Goal: Transaction & Acquisition: Purchase product/service

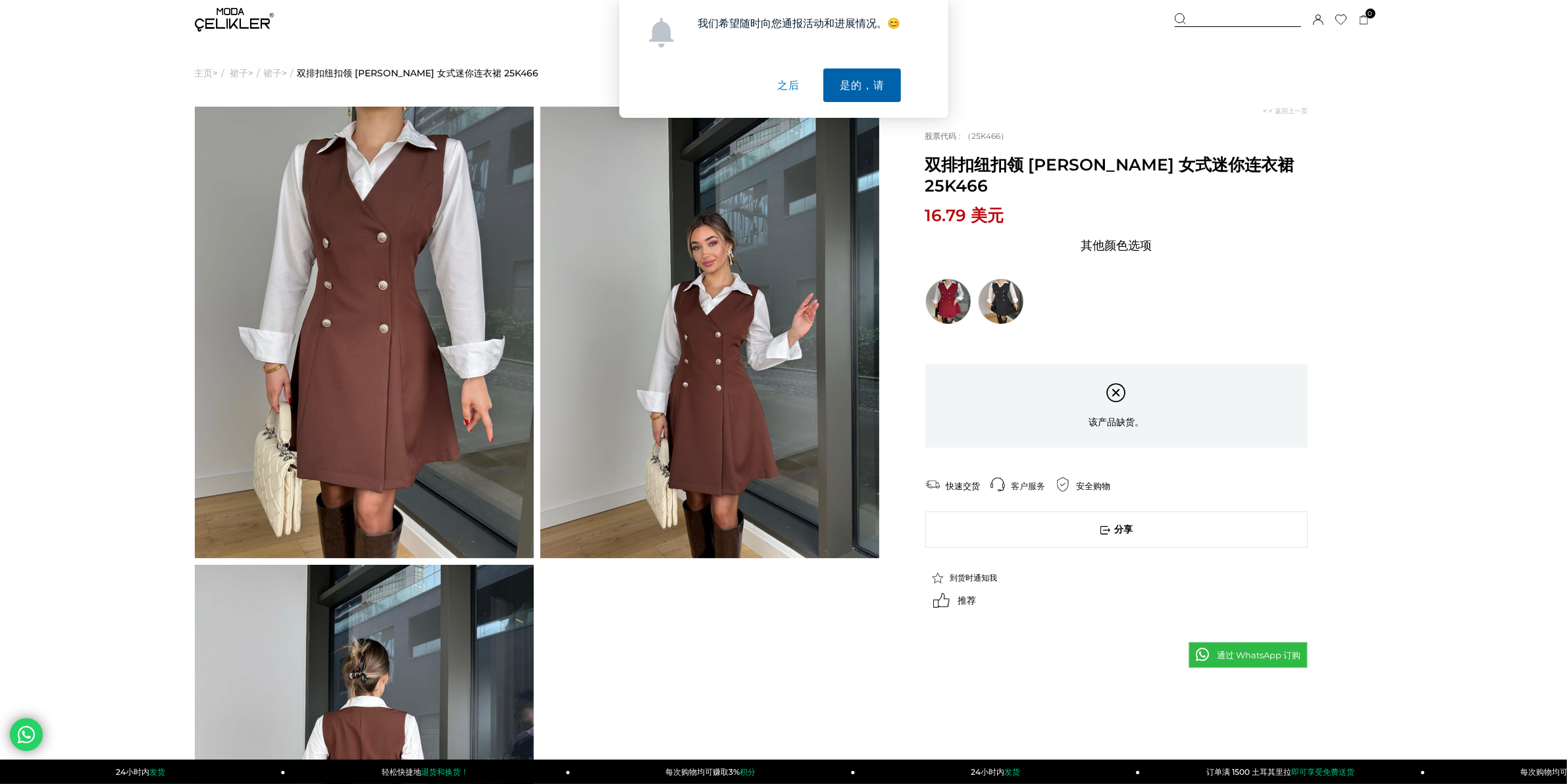
click at [850, 82] on font "是的，请" at bounding box center [862, 85] width 44 height 11
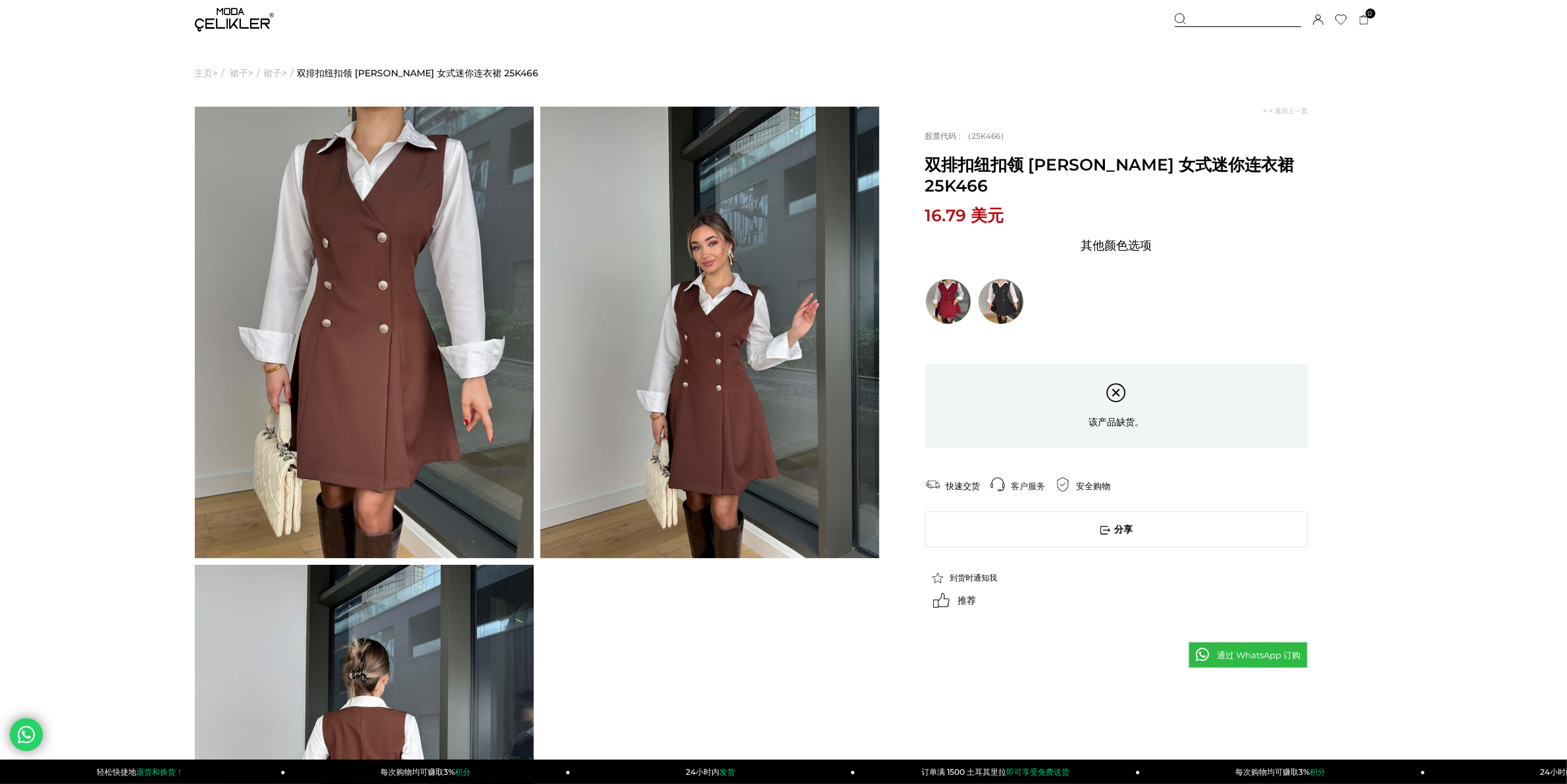
click at [206, 71] on font "主页" at bounding box center [204, 73] width 19 height 68
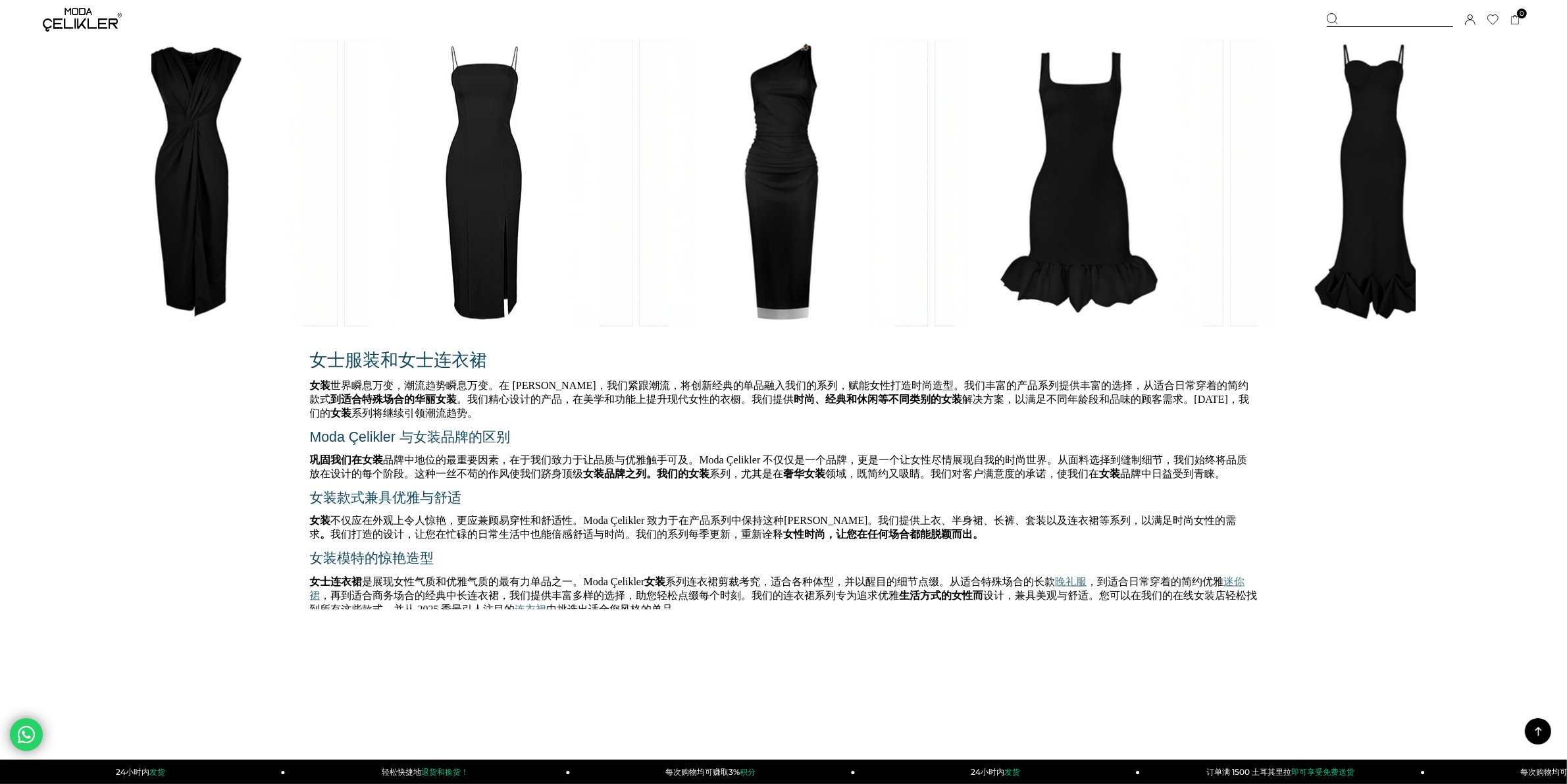
scroll to position [3080, 0]
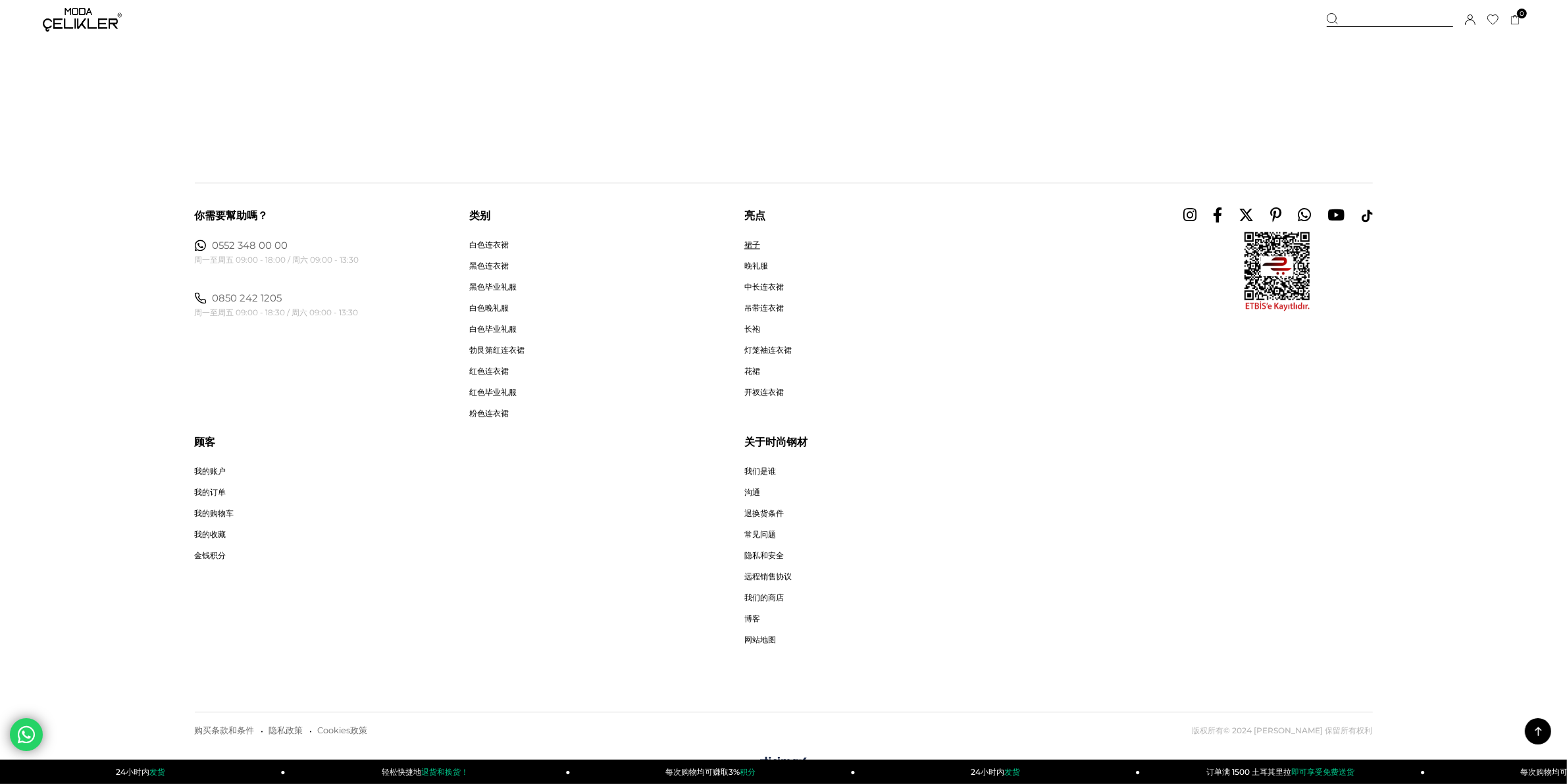
click at [755, 250] on font "裙子" at bounding box center [752, 244] width 16 height 10
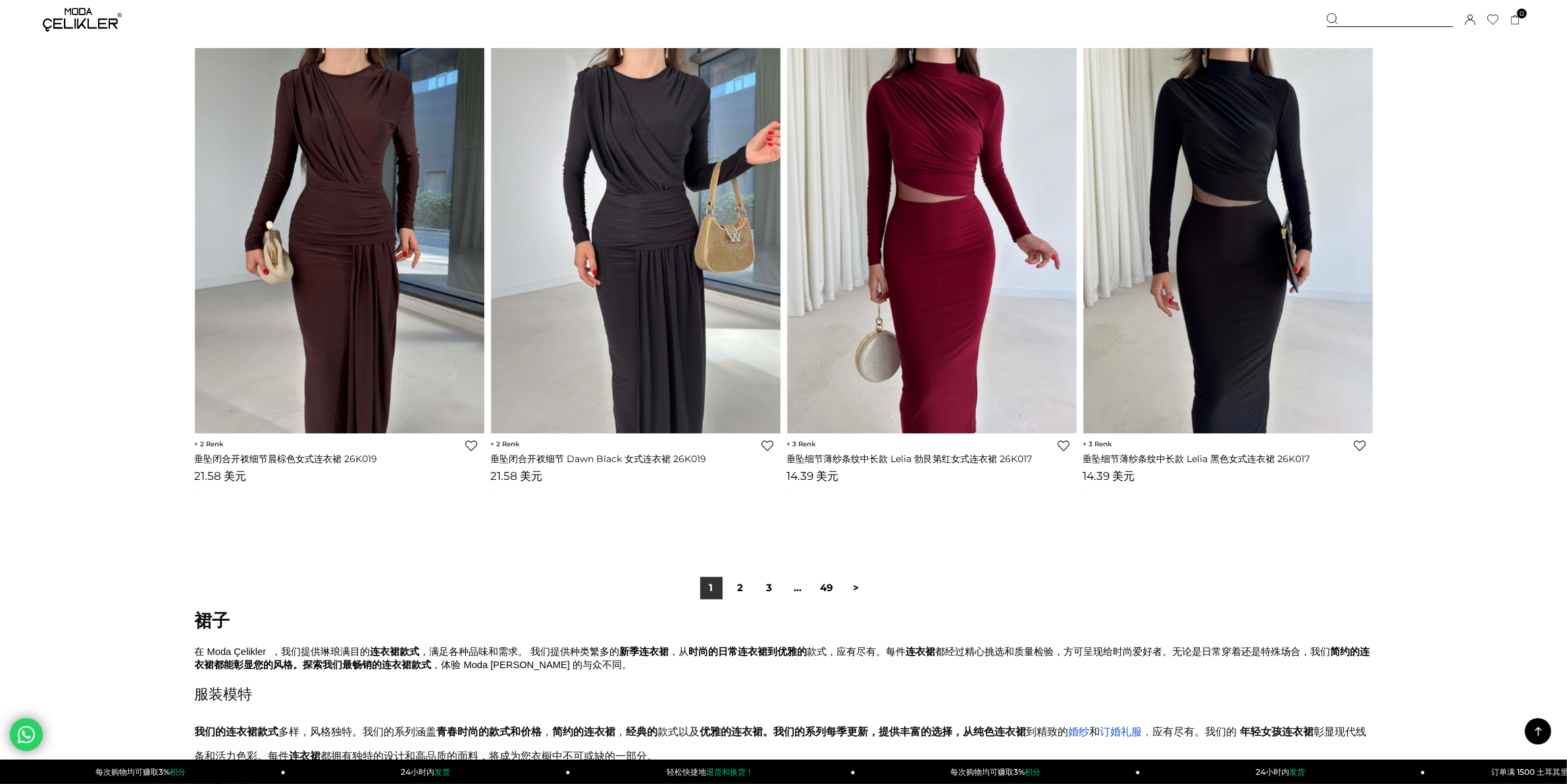
scroll to position [9869, 0]
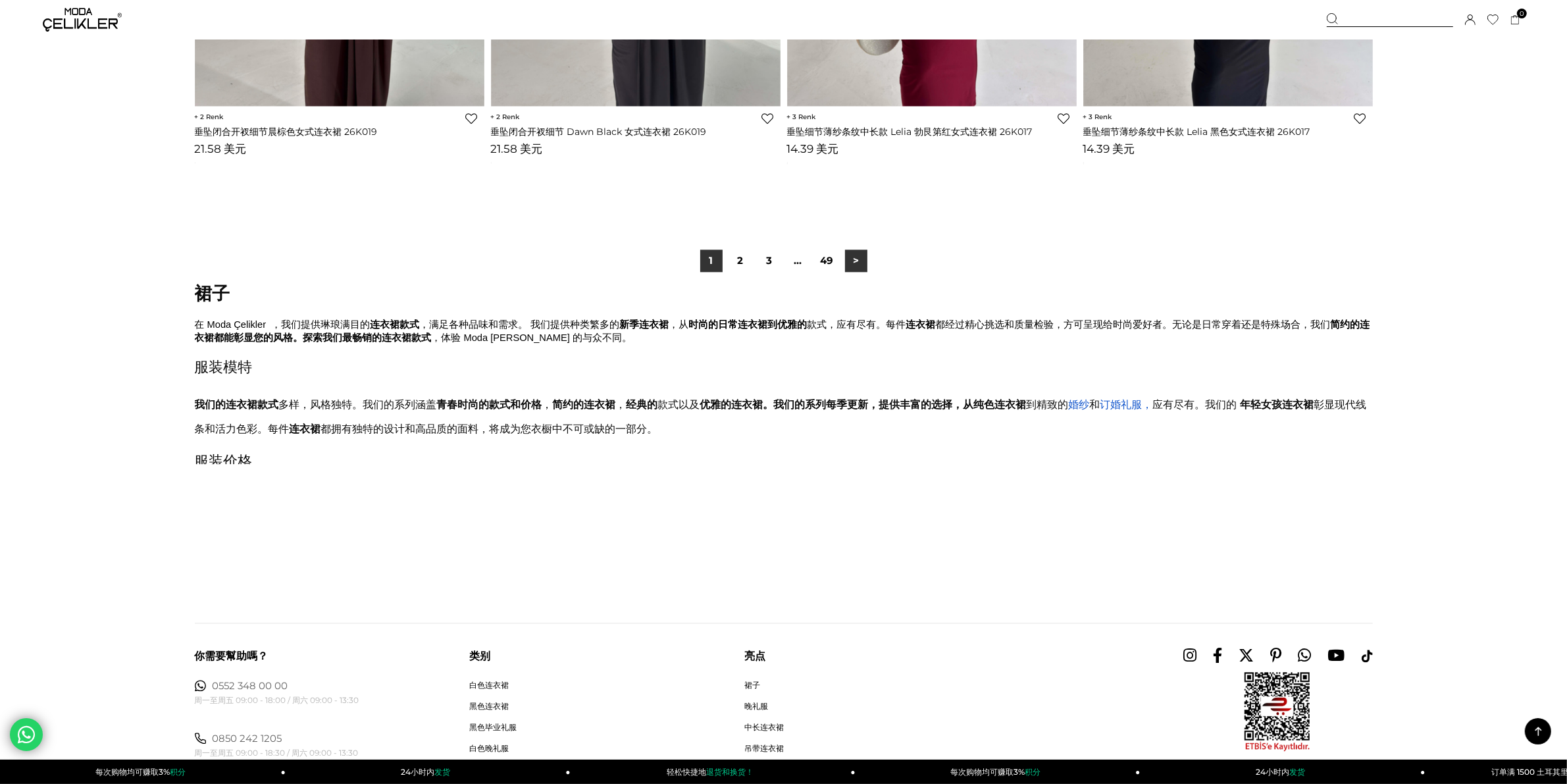
click at [850, 270] on link ">" at bounding box center [857, 260] width 22 height 22
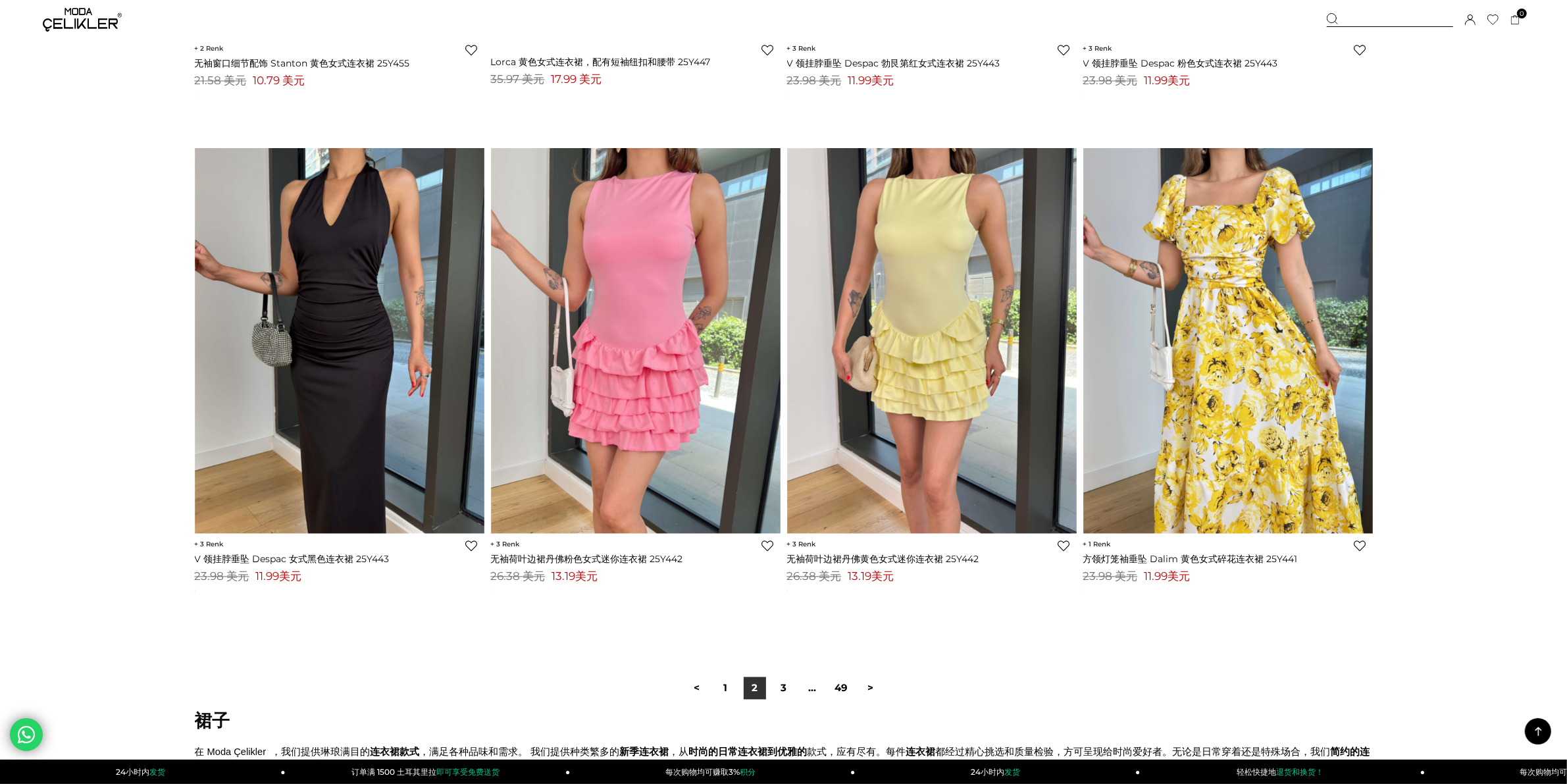
scroll to position [9458, 0]
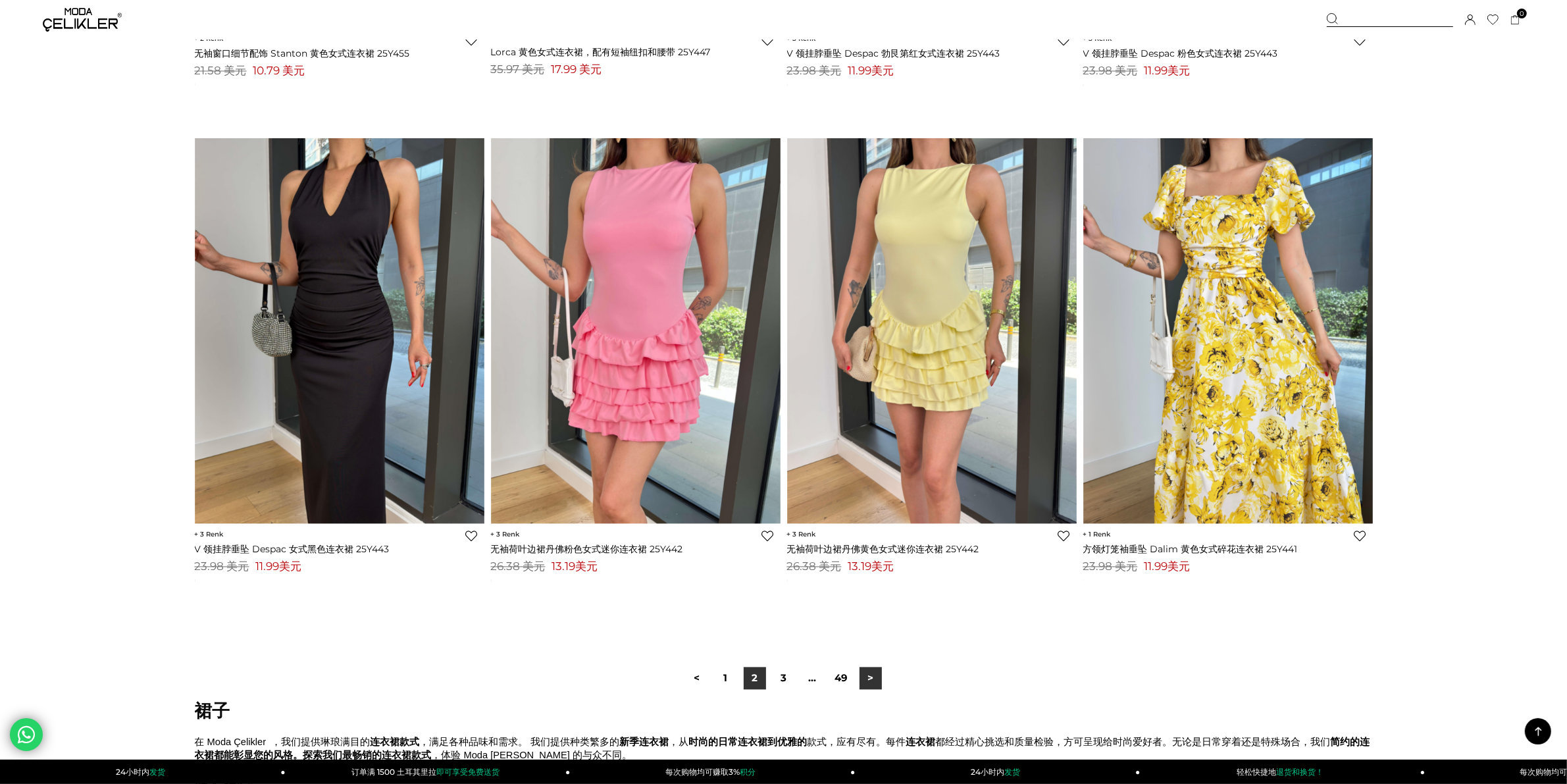
click at [870, 684] on font ">" at bounding box center [871, 678] width 6 height 13
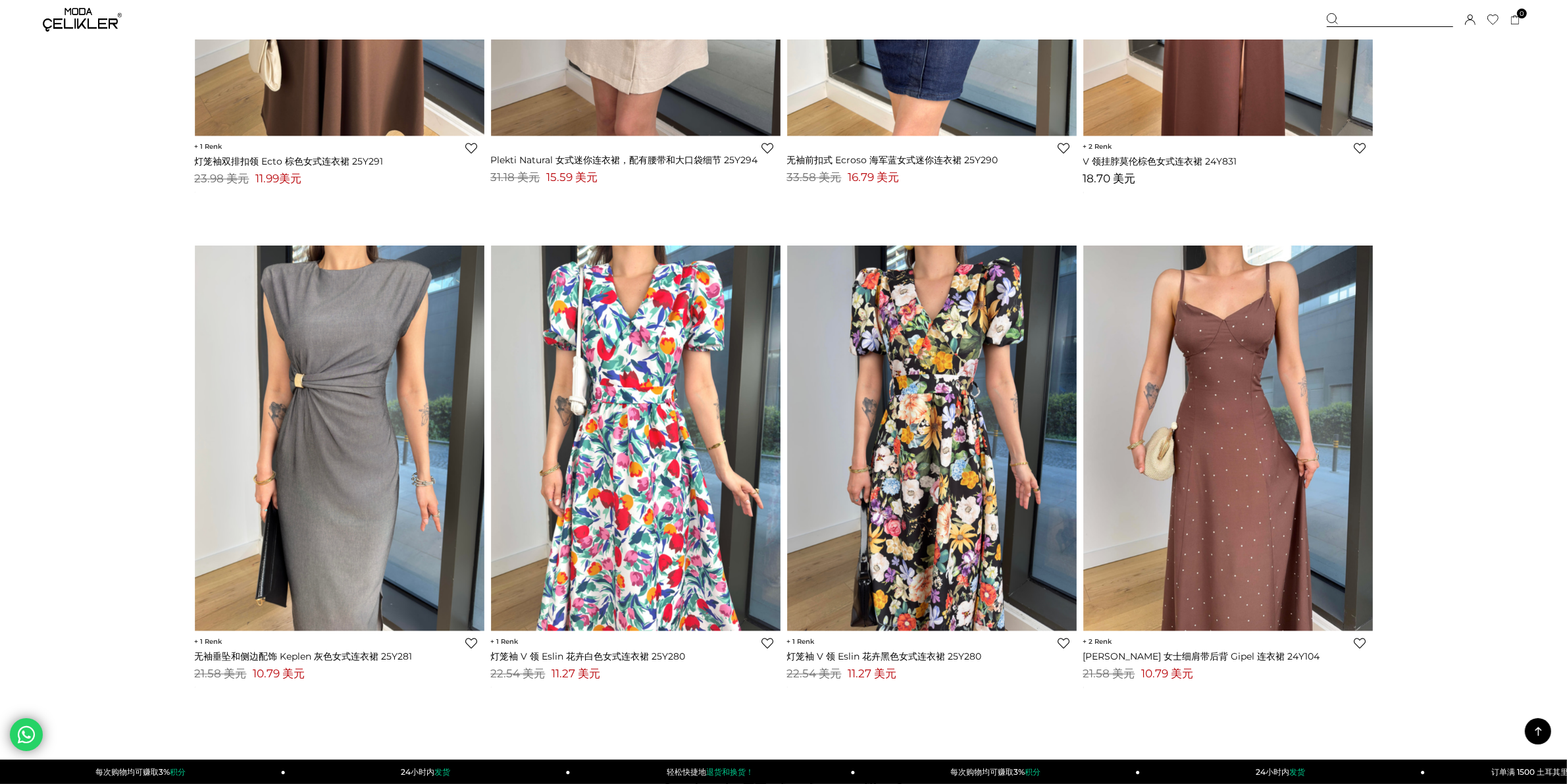
scroll to position [9129, 0]
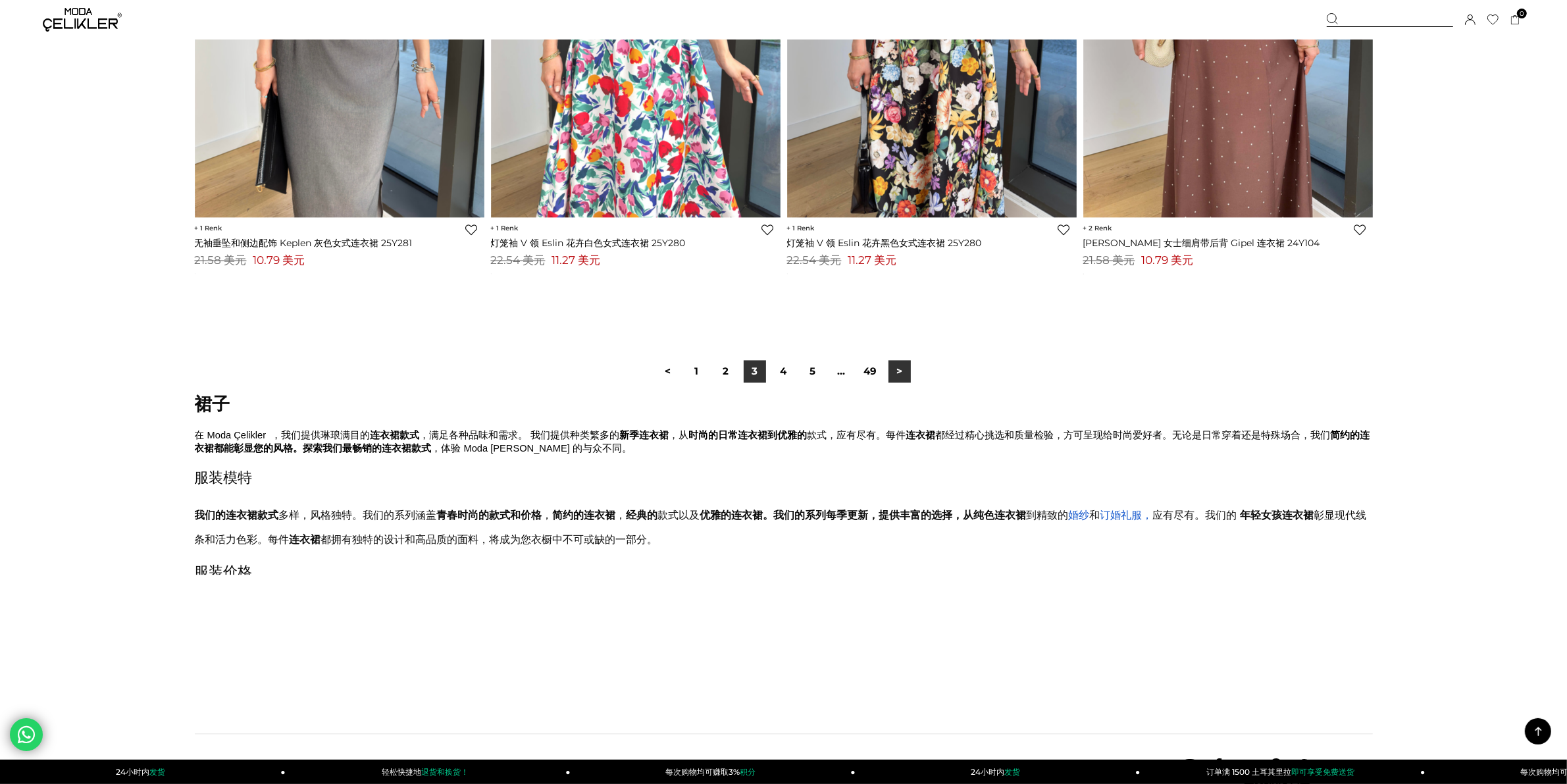
click at [903, 382] on link ">" at bounding box center [900, 371] width 22 height 22
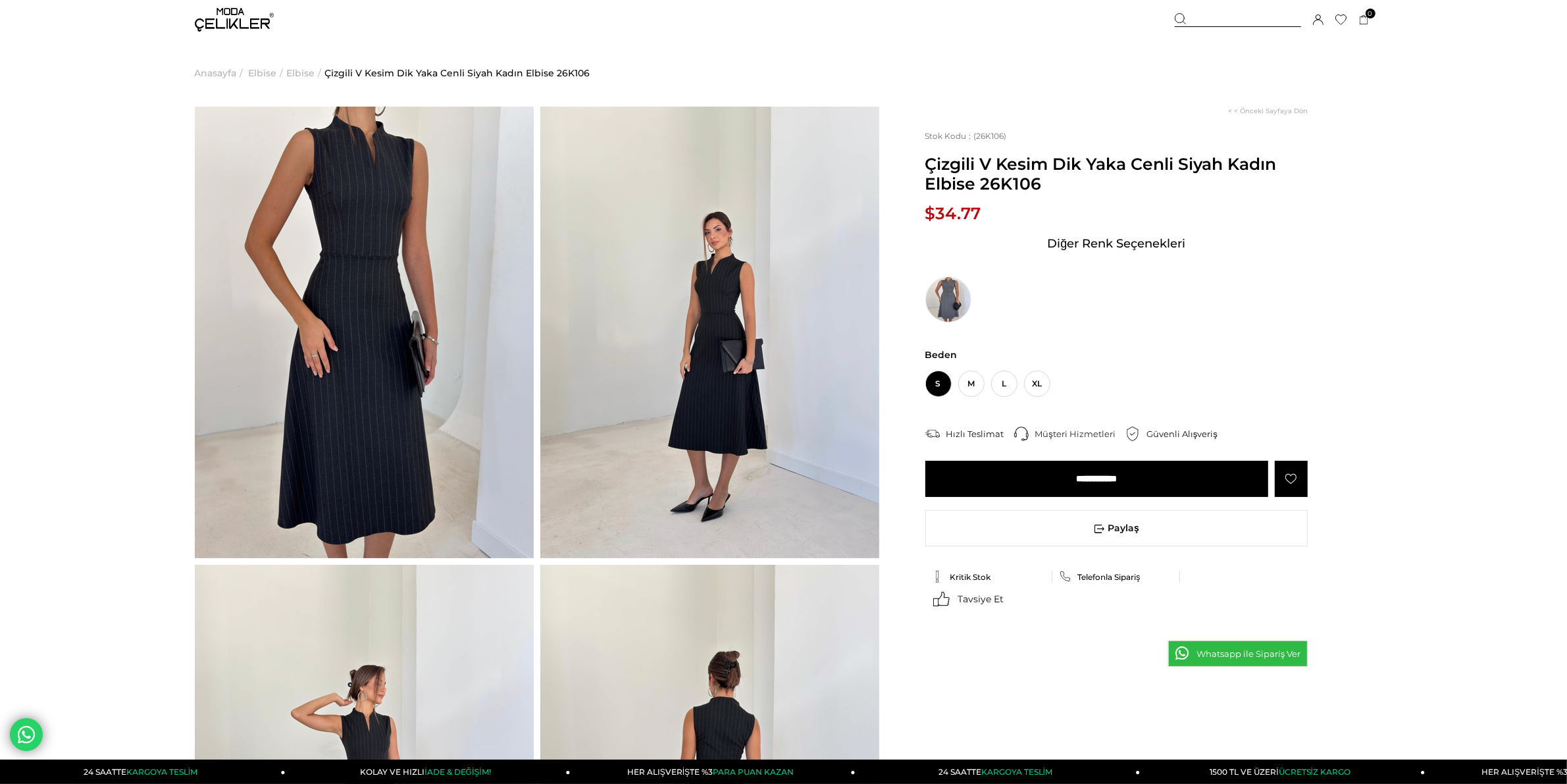
click at [379, 366] on img at bounding box center [364, 332] width 339 height 452
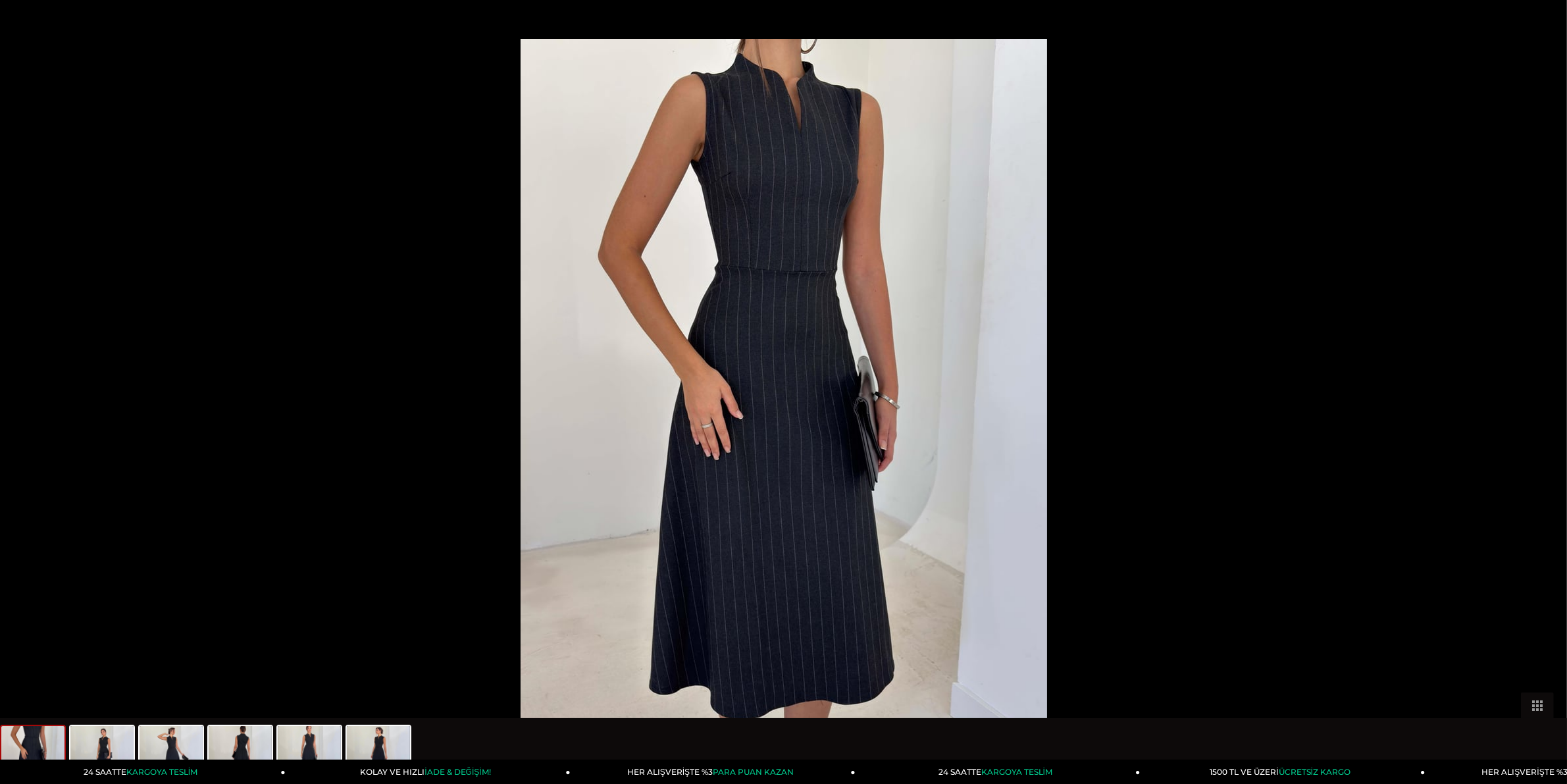
click at [1532, 527] on div at bounding box center [784, 392] width 1567 height 784
click at [1208, 581] on div at bounding box center [784, 392] width 1567 height 784
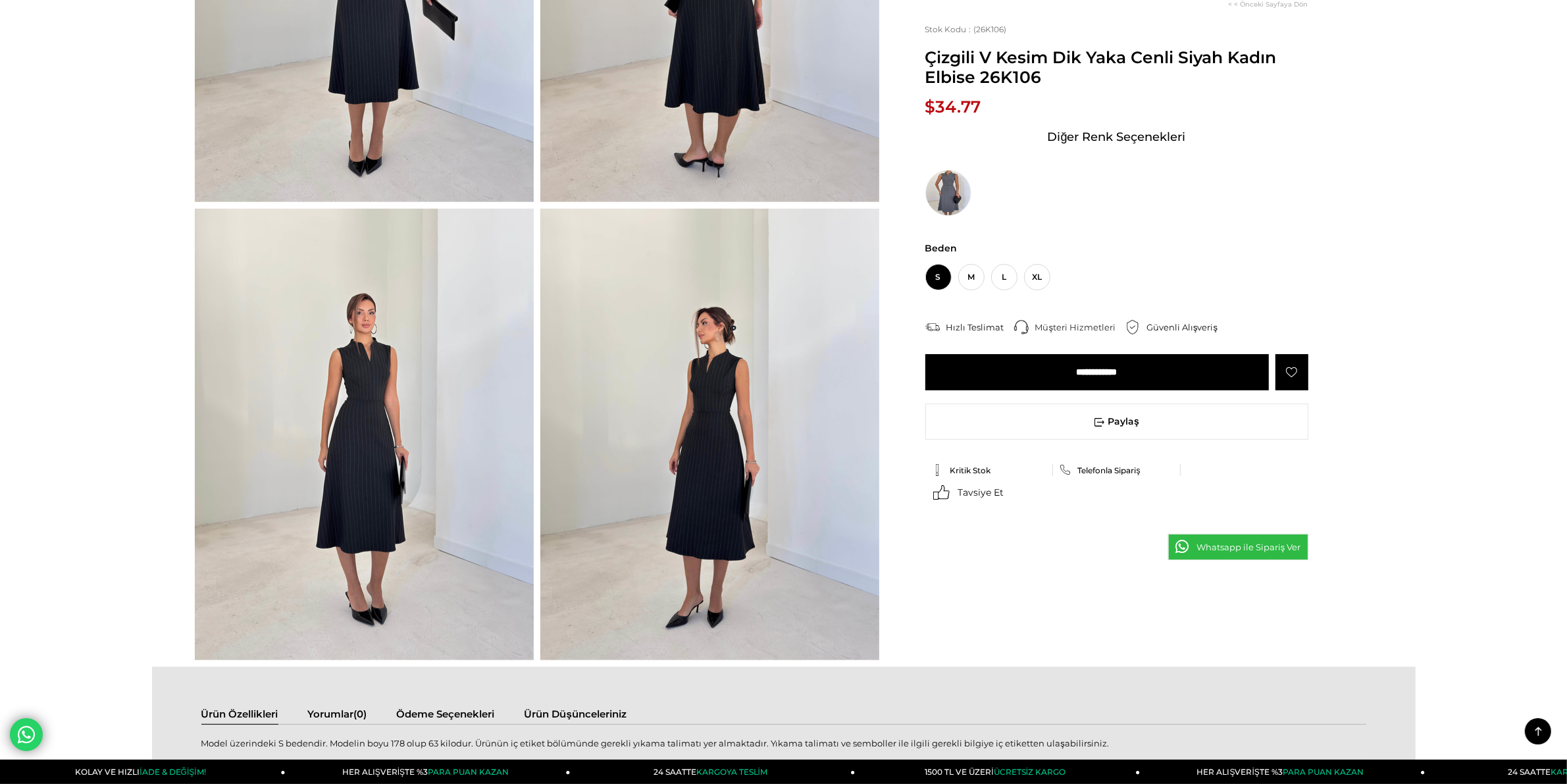
scroll to position [823, 0]
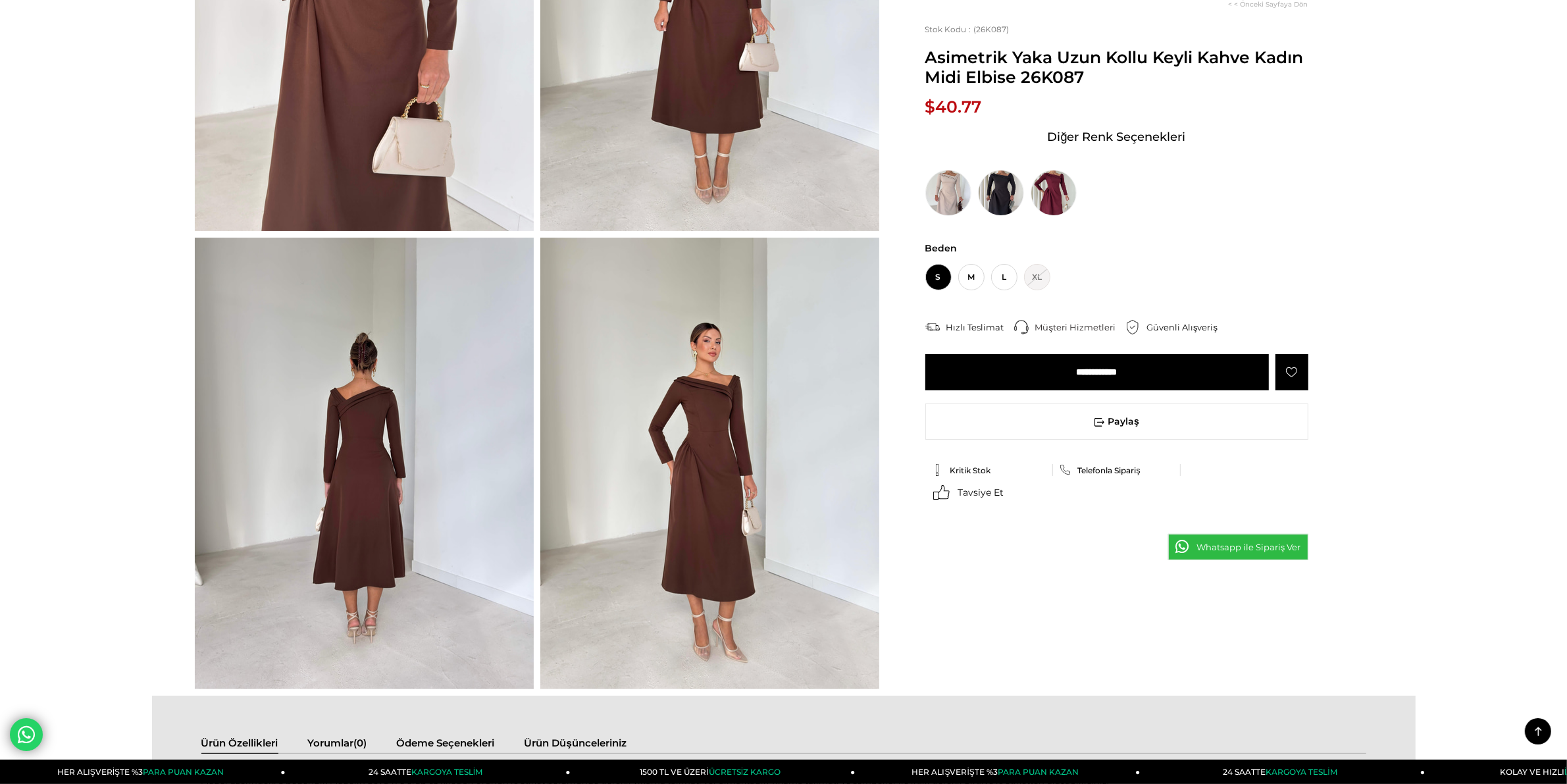
scroll to position [329, 0]
click at [734, 445] on img at bounding box center [710, 461] width 339 height 452
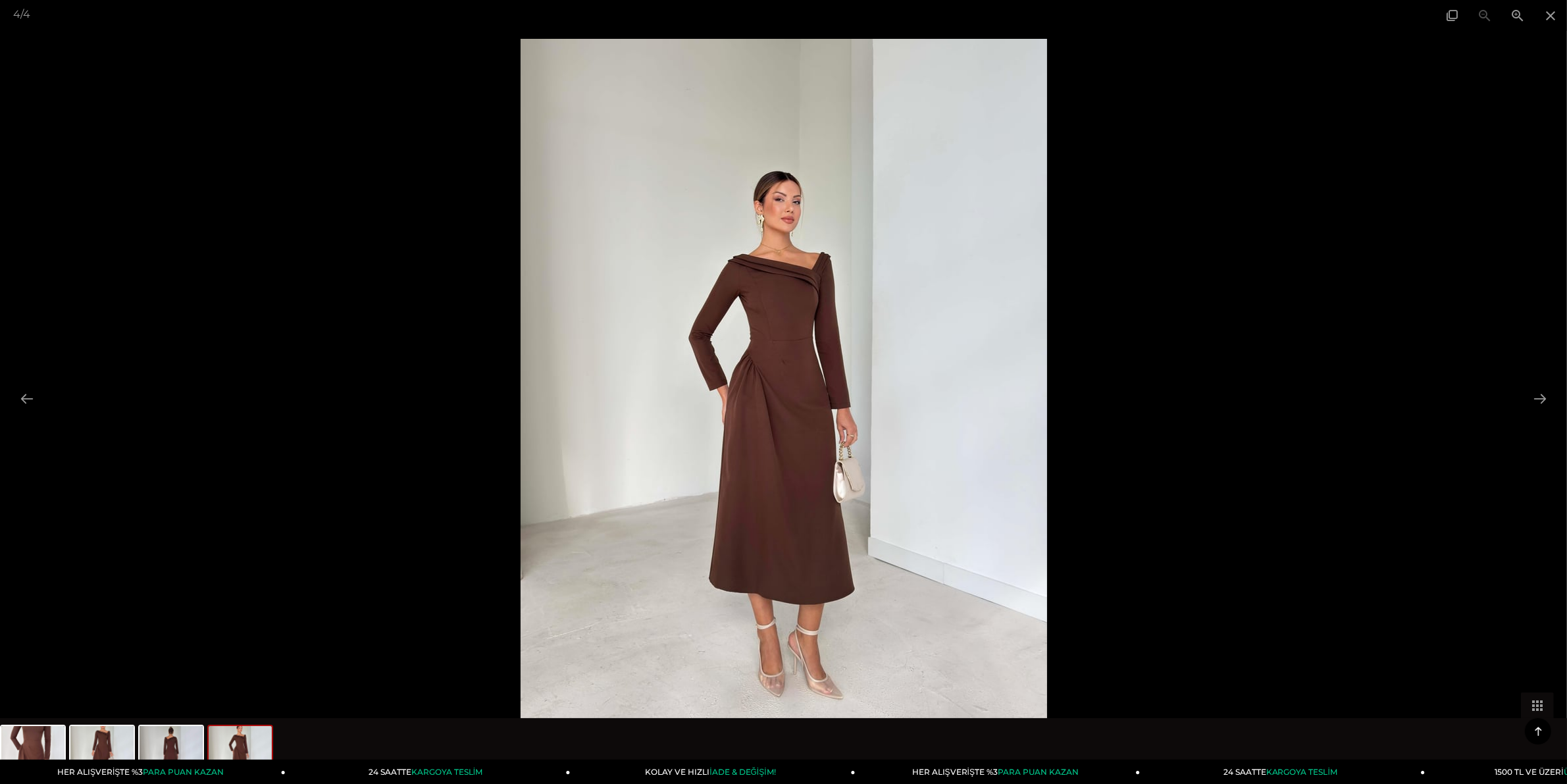
click at [630, 540] on img at bounding box center [784, 390] width 527 height 702
click at [373, 504] on div at bounding box center [784, 392] width 1567 height 784
